Goal: Information Seeking & Learning: Understand process/instructions

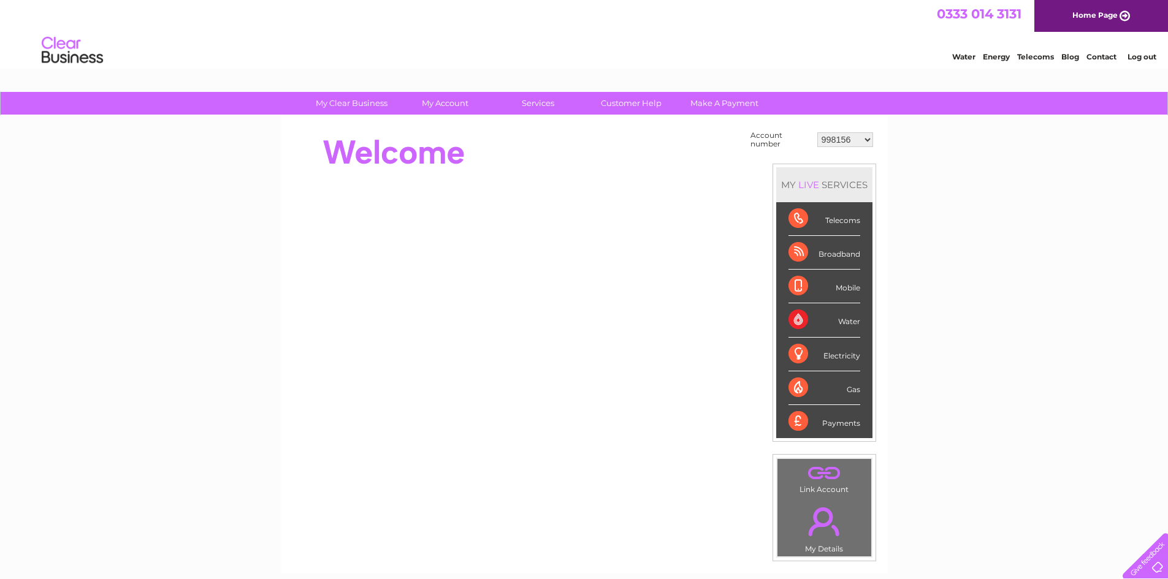
click at [864, 140] on select "998156 1093606 1093609 1093610 1118607 1118611 1118612 1118613 1118614 1118615 …" at bounding box center [845, 139] width 56 height 15
select select "1118617"
click at [818, 132] on select "998156 1093606 1093609 1093610 1118607 1118611 1118612 1118613 1118614 1118615 …" at bounding box center [845, 139] width 56 height 15
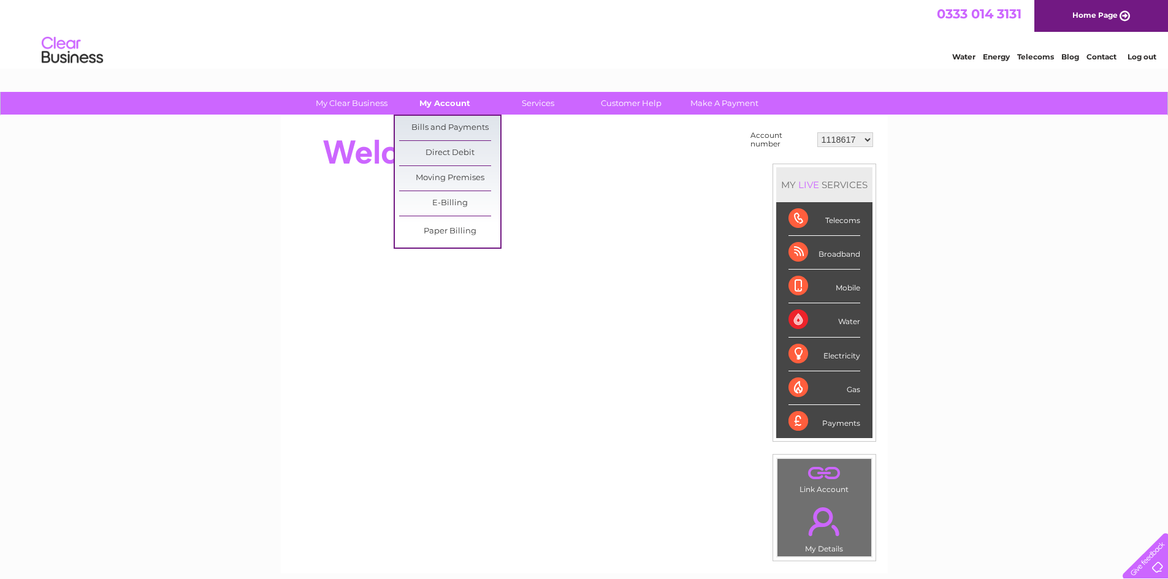
click at [441, 108] on link "My Account" at bounding box center [444, 103] width 101 height 23
click at [447, 124] on link "Bills and Payments" at bounding box center [449, 128] width 101 height 25
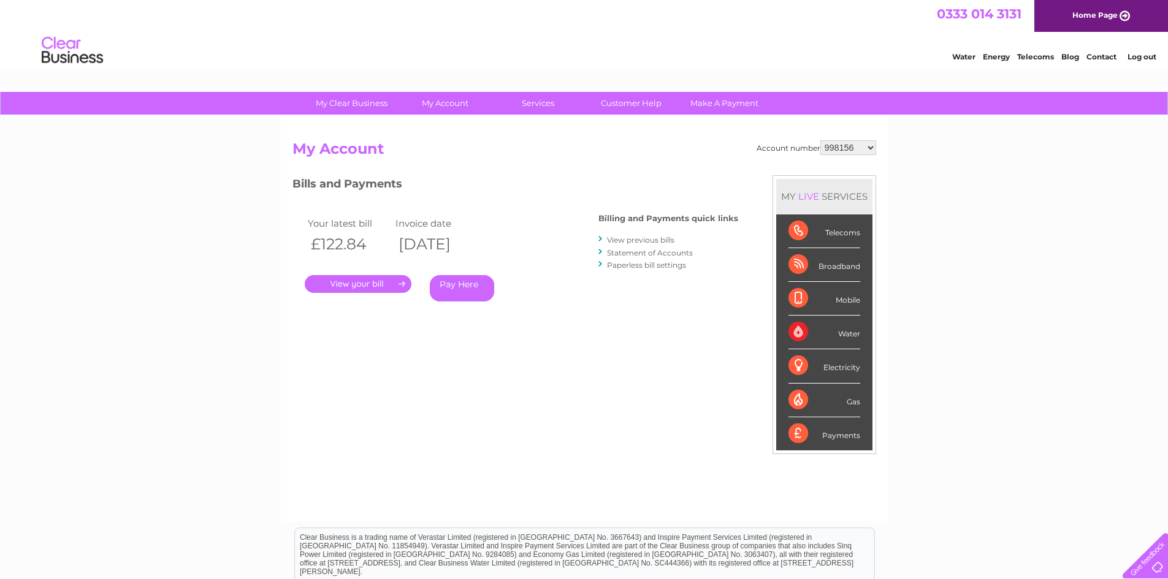
click at [864, 147] on select "998156 1093606 1093609 1093610 1118607 1118611 1118612 1118613 1118614 1118615 …" at bounding box center [848, 147] width 56 height 15
select select "1118617"
click at [821, 140] on select "998156 1093606 1093609 1093610 1118607 1118611 1118612 1118613 1118614 1118615 …" at bounding box center [848, 147] width 56 height 15
click at [848, 143] on select "998156 1093606 1093609 1093610 1118607 1118611 1118612 1118613 1118614 1118615 …" at bounding box center [848, 147] width 56 height 15
click at [632, 102] on link "Customer Help" at bounding box center [630, 103] width 101 height 23
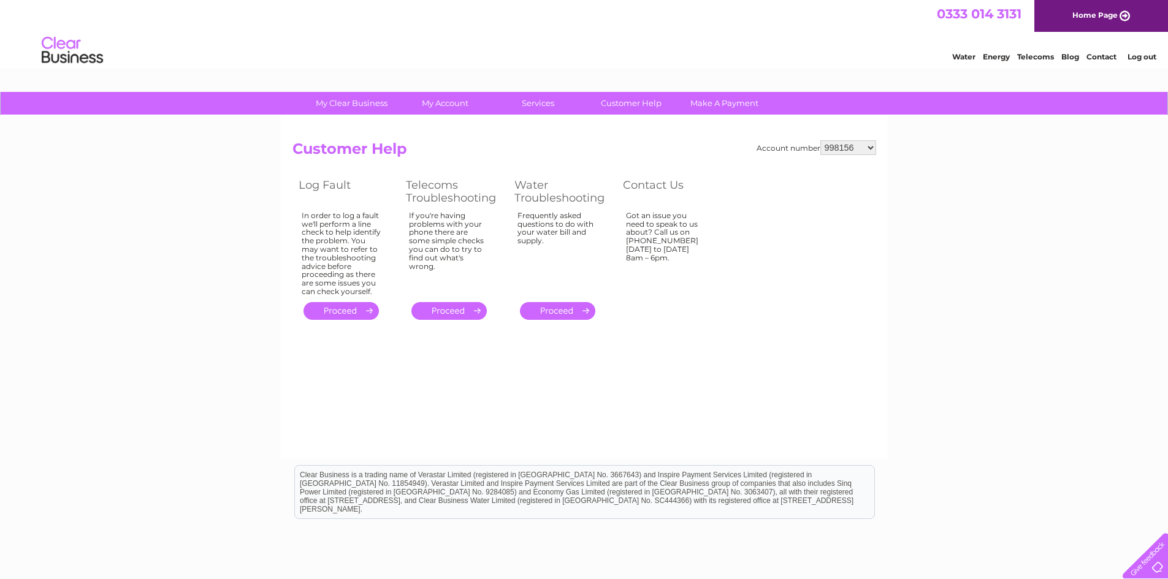
click at [862, 147] on select "998156 1093606 1093609 1093610 1118607 1118611 1118612 1118613 1118614 1118615 …" at bounding box center [848, 147] width 56 height 15
select select "1118617"
click at [821, 140] on select "998156 1093606 1093609 1093610 1118607 1118611 1118612 1118613 1118614 1118615 …" at bounding box center [848, 147] width 56 height 15
click at [721, 312] on table "Log Fault Telecoms Troubleshooting Water Troubleshooting Contact Us In order to…" at bounding box center [508, 248] width 432 height 147
